Goal: Task Accomplishment & Management: Manage account settings

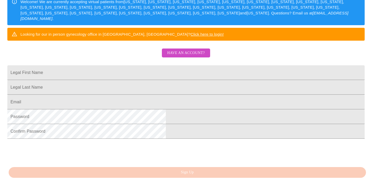
scroll to position [90, 0]
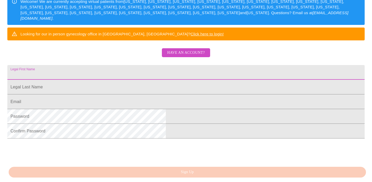
click at [172, 80] on input "Legal First Name" at bounding box center [185, 72] width 357 height 15
click at [192, 56] on span "Have an account?" at bounding box center [185, 53] width 37 height 7
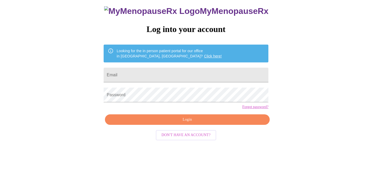
scroll to position [10, 0]
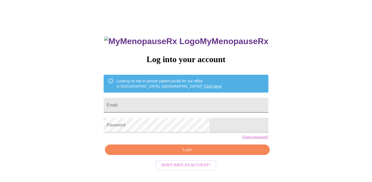
click at [165, 104] on input "Email" at bounding box center [186, 105] width 165 height 15
click at [192, 103] on input "[EMAIL_ADDRESS][DOMAIN_NAME]" at bounding box center [186, 105] width 165 height 15
type input "k"
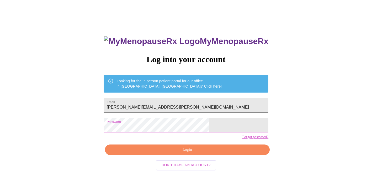
click at [206, 102] on input "[PERSON_NAME][EMAIL_ADDRESS][PERSON_NAME][DOMAIN_NAME]" at bounding box center [186, 105] width 165 height 15
click at [200, 106] on input "[PERSON_NAME][EMAIL_ADDRESS][PERSON_NAME][DOMAIN_NAME]" at bounding box center [186, 105] width 165 height 15
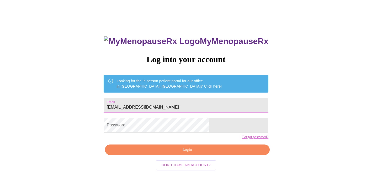
type input "[EMAIL_ADDRESS][DOMAIN_NAME]"
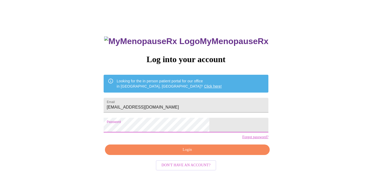
click at [196, 153] on span "Login" at bounding box center [187, 150] width 153 height 7
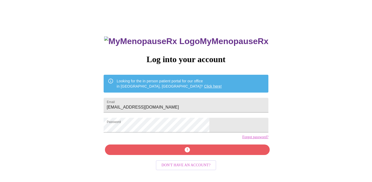
click at [204, 84] on link "Click here!" at bounding box center [213, 86] width 18 height 4
